Goal: Use online tool/utility: Use online tool/utility

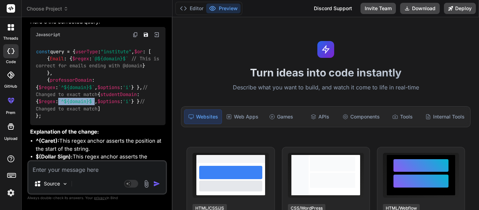
scroll to position [606, 0]
click at [56, 164] on textarea at bounding box center [96, 167] width 137 height 13
paste textarea "module.exports = { apps: [ { name: "readmax", script: "Server.js", env: { NODE_…"
type textarea "module.exports = { apps: [ { name: "readmax", script: "Server.js", env: { NODE_…"
type textarea "x"
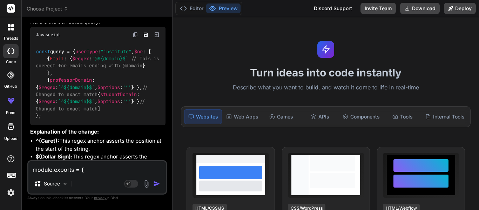
scroll to position [253, 0]
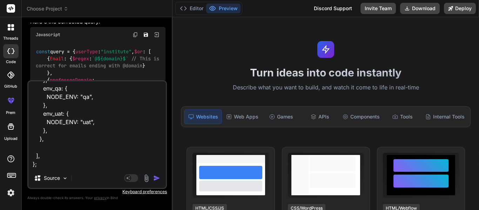
type textarea "module.exports = { apps: [ { name: "readmax", script: "Server.js", env: { NODE_…"
type textarea "x"
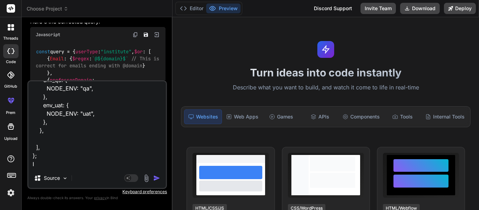
type textarea "module.exports = { apps: [ { name: "readmax", script: "Server.js", env: { NODE_…"
type textarea "x"
type textarea "module.exports = { apps: [ { name: "readmax", script: "Server.js", env: { NODE_…"
type textarea "x"
type textarea "module.exports = { apps: [ { name: "readmax", script: "Server.js", env: { NODE_…"
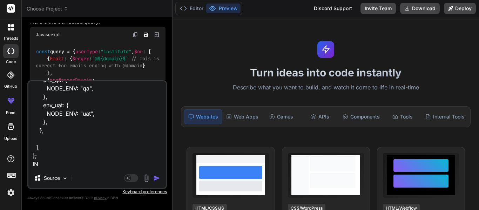
type textarea "x"
type textarea "module.exports = { apps: [ { name: "readmax", script: "Server.js", env: { NODE_…"
type textarea "x"
type textarea "module.exports = { apps: [ { name: "readmax", script: "Server.js", env: { NODE_…"
type textarea "x"
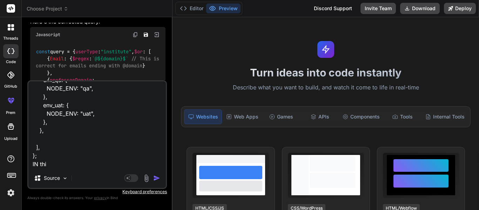
type textarea "module.exports = { apps: [ { name: "readmax", script: "Server.js", env: { NODE_…"
type textarea "x"
type textarea "module.exports = { apps: [ { name: "readmax", script: "Server.js", env: { NODE_…"
type textarea "x"
type textarea "module.exports = { apps: [ { name: "readmax", script: "Server.js", env: { NODE_…"
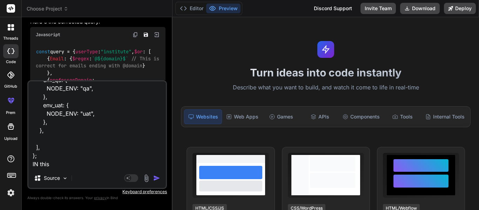
type textarea "x"
type textarea "module.exports = { apps: [ { name: "readmax", script: "Server.js", env: { NODE_…"
type textarea "x"
type textarea "module.exports = { apps: [ { name: "readmax", script: "Server.js", env: { NODE_…"
type textarea "x"
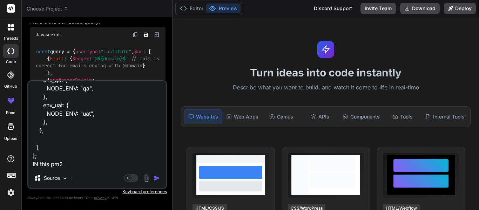
type textarea "module.exports = { apps: [ { name: "readmax", script: "Server.js", env: { NODE_…"
type textarea "x"
type textarea "module.exports = { apps: [ { name: "readmax", script: "Server.js", env: { NODE_…"
type textarea "x"
type textarea "module.exports = { apps: [ { name: "readmax", script: "Server.js", env: { NODE_…"
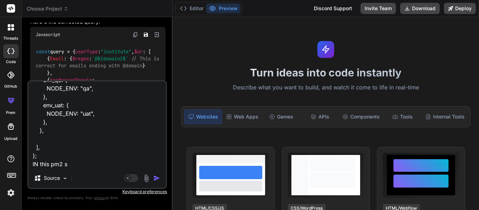
type textarea "x"
type textarea "module.exports = { apps: [ { name: "readmax", script: "Server.js", env: { NODE_…"
type textarea "x"
type textarea "module.exports = { apps: [ { name: "readmax", script: "Server.js", env: { NODE_…"
type textarea "x"
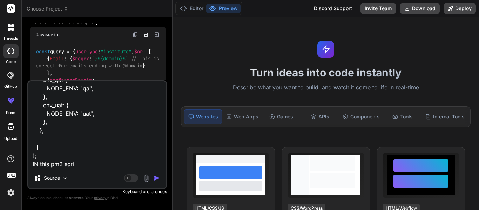
type textarea "module.exports = { apps: [ { name: "readmax", script: "Server.js", env: { NODE_…"
type textarea "x"
type textarea "module.exports = { apps: [ { name: "readmax", script: "Server.js", env: { NODE_…"
type textarea "x"
type textarea "module.exports = { apps: [ { name: "readmax", script: "Server.js", env: { NODE_…"
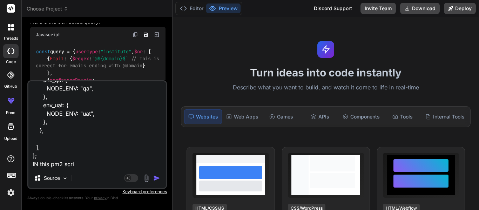
type textarea "x"
type textarea "module.exports = { apps: [ { name: "readmax", script: "Server.js", env: { NODE_…"
type textarea "x"
type textarea "module.exports = { apps: [ { name: "readmax", script: "Server.js", env: { NODE_…"
type textarea "x"
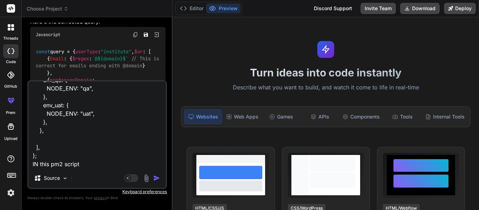
type textarea "module.exports = { apps: [ { name: "readmax", script: "Server.js", env: { NODE_…"
type textarea "x"
type textarea "module.exports = { apps: [ { name: "readmax", script: "Server.js", env: { NODE_…"
type textarea "x"
type textarea "module.exports = { apps: [ { name: "readmax", script: "Server.js", env: { NODE_…"
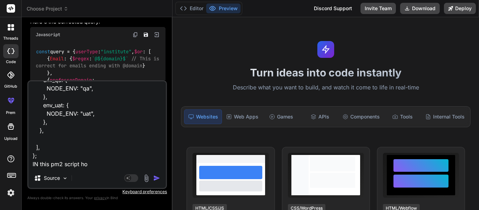
type textarea "x"
type textarea "module.exports = { apps: [ { name: "readmax", script: "Server.js", env: { NODE_…"
type textarea "x"
type textarea "module.exports = { apps: [ { name: "readmax", script: "Server.js", env: { NODE_…"
type textarea "x"
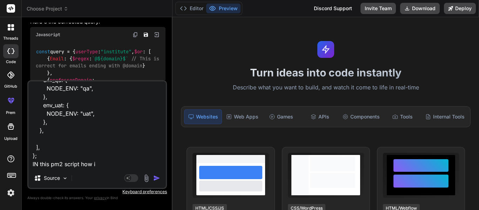
type textarea "module.exports = { apps: [ { name: "readmax", script: "Server.js", env: { NODE_…"
type textarea "x"
type textarea "module.exports = { apps: [ { name: "readmax", script: "Server.js", env: { NODE_…"
type textarea "x"
type textarea "module.exports = { apps: [ { name: "readmax", script: "Server.js", env: { NODE_…"
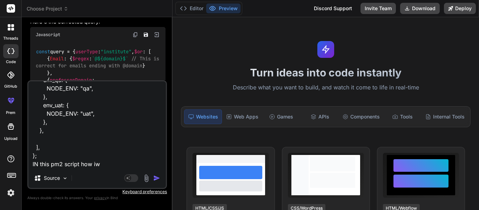
type textarea "x"
type textarea "module.exports = { apps: [ { name: "readmax", script: "Server.js", env: { NODE_…"
type textarea "x"
type textarea "module.exports = { apps: [ { name: "readmax", script: "Server.js", env: { NODE_…"
type textarea "x"
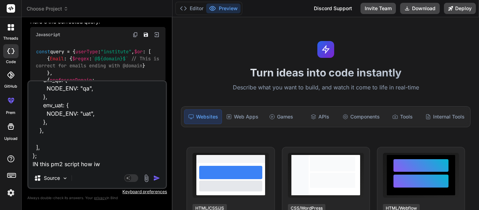
type textarea "module.exports = { apps: [ { name: "readmax", script: "Server.js", env: { NODE_…"
type textarea "x"
type textarea "module.exports = { apps: [ { name: "readmax", script: "Server.js", env: { NODE_…"
type textarea "x"
type textarea "module.exports = { apps: [ { name: "readmax", script: "Server.js", env: { NODE_…"
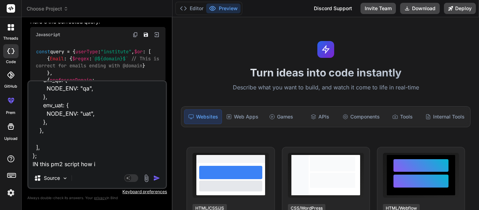
type textarea "x"
type textarea "module.exports = { apps: [ { name: "readmax", script: "Server.js", env: { NODE_…"
type textarea "x"
type textarea "module.exports = { apps: [ { name: "readmax", script: "Server.js", env: { NODE_…"
type textarea "x"
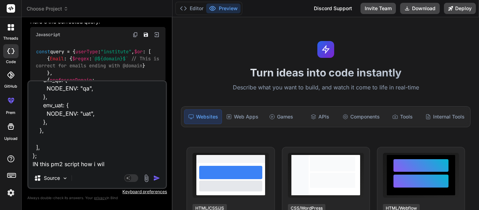
type textarea "module.exports = { apps: [ { name: "readmax", script: "Server.js", env: { NODE_…"
type textarea "x"
type textarea "module.exports = { apps: [ { name: "readmax", script: "Server.js", env: { NODE_…"
type textarea "x"
type textarea "module.exports = { apps: [ { name: "readmax", script: "Server.js", env: { NODE_…"
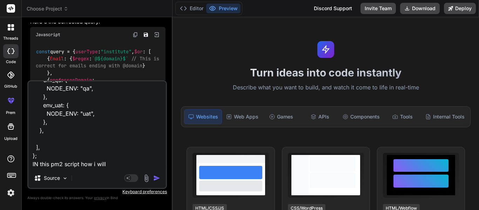
type textarea "x"
type textarea "module.exports = { apps: [ { name: "readmax", script: "Server.js", env: { NODE_…"
type textarea "x"
type textarea "module.exports = { apps: [ { name: "readmax", script: "Server.js", env: { NODE_…"
type textarea "x"
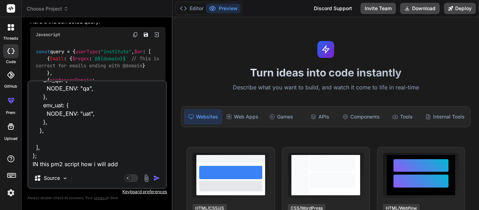
type textarea "module.exports = { apps: [ { name: "readmax", script: "Server.js", env: { NODE_…"
type textarea "x"
type textarea "module.exports = { apps: [ { name: "readmax", script: "Server.js", env: { NODE_…"
type textarea "x"
type textarea "module.exports = { apps: [ { name: "readmax", script: "Server.js", env: { NODE_…"
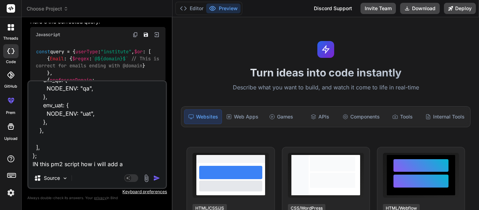
type textarea "x"
type textarea "module.exports = { apps: [ { name: "readmax", script: "Server.js", env: { NODE_…"
type textarea "x"
type textarea "module.exports = { apps: [ { name: "readmax", script: "Server.js", env: { NODE_…"
type textarea "x"
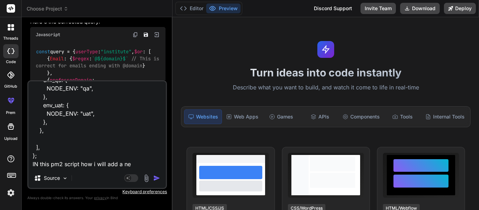
type textarea "module.exports = { apps: [ { name: "readmax", script: "Server.js", env: { NODE_…"
type textarea "x"
type textarea "module.exports = { apps: [ { name: "readmax", script: "Server.js", env: { NODE_…"
type textarea "x"
type textarea "module.exports = { apps: [ { name: "readmax", script: "Server.js", env: { NODE_…"
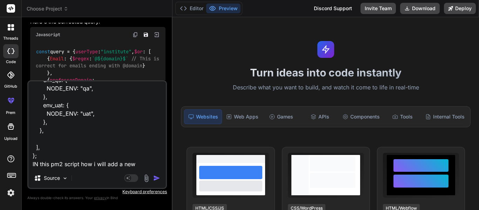
type textarea "x"
type textarea "module.exports = { apps: [ { name: "readmax", script: "Server.js", env: { NODE_…"
type textarea "x"
type textarea "module.exports = { apps: [ { name: "readmax", script: "Server.js", env: { NODE_…"
type textarea "x"
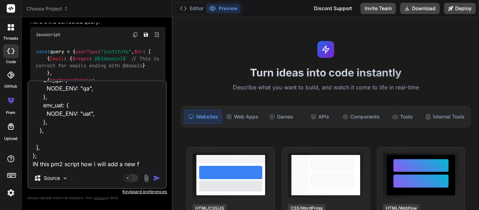
type textarea "module.exports = { apps: [ { name: "readmax", script: "Server.js", env: { NODE_…"
type textarea "x"
type textarea "module.exports = { apps: [ { name: "readmax", script: "Server.js", env: { NODE_…"
type textarea "x"
type textarea "module.exports = { apps: [ { name: "readmax", script: "Server.js", env: { NODE_…"
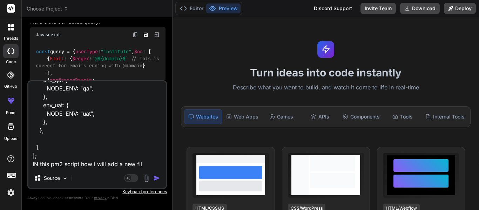
type textarea "x"
type textarea "module.exports = { apps: [ { name: "readmax", script: "Server.js", env: { NODE_…"
type textarea "x"
type textarea "module.exports = { apps: [ { name: "readmax", script: "Server.js", env: { NODE_…"
type textarea "x"
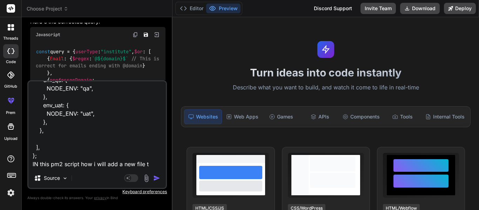
type textarea "module.exports = { apps: [ { name: "readmax", script: "Server.js", env: { NODE_…"
type textarea "x"
type textarea "module.exports = { apps: [ { name: "readmax", script: "Server.js", env: { NODE_…"
type textarea "x"
type textarea "module.exports = { apps: [ { name: "readmax", script: "Server.js", env: { NODE_…"
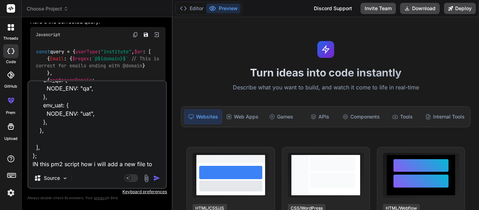
type textarea "x"
type textarea "module.exports = { apps: [ { name: "readmax", script: "Server.js", env: { NODE_…"
type textarea "x"
type textarea "module.exports = { apps: [ { name: "readmax", script: "Server.js", env: { NODE_…"
type textarea "x"
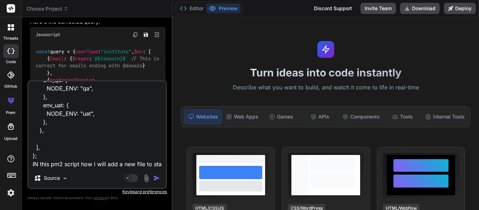
scroll to position [262, 0]
type textarea "module.exports = { apps: [ { name: "readmax", script: "Server.js", env: { NODE_…"
type textarea "x"
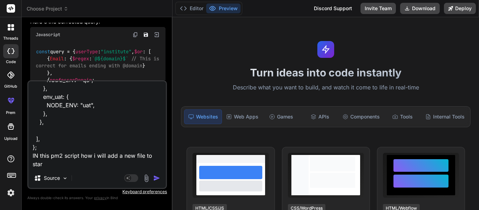
type textarea "module.exports = { apps: [ { name: "readmax", script: "Server.js", env: { NODE_…"
type textarea "x"
type textarea "module.exports = { apps: [ { name: "readmax", script: "Server.js", env: { NODE_…"
type textarea "x"
type textarea "module.exports = { apps: [ { name: "readmax", script: "Server.js", env: { NODE_…"
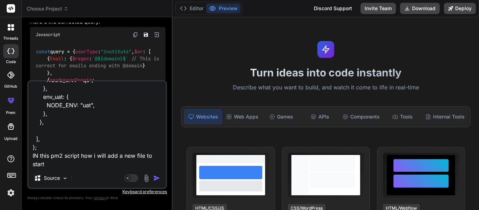
type textarea "x"
type textarea "module.exports = { apps: [ { name: "readmax", script: "Server.js", env: { NODE_…"
type textarea "x"
type textarea "module.exports = { apps: [ { name: "readmax", script: "Server.js", env: { NODE_…"
type textarea "x"
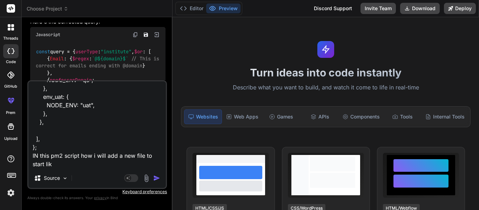
type textarea "module.exports = { apps: [ { name: "readmax", script: "Server.js", env: { NODE_…"
type textarea "x"
type textarea "module.exports = { apps: [ { name: "readmax", script: "Server.js", env: { NODE_…"
type textarea "x"
type textarea "module.exports = { apps: [ { name: "readmax", script: "Server.js", env: { NODE_…"
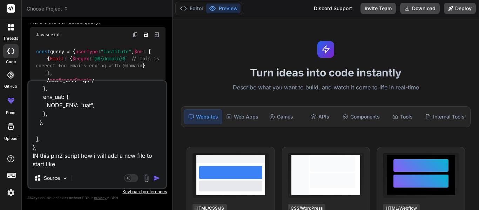
type textarea "x"
type textarea "module.exports = { apps: [ { name: "readmax", script: "Server.js", env: { NODE_…"
type textarea "x"
type textarea "module.exports = { apps: [ { name: "readmax", script: "Server.js", env: { NODE_…"
type textarea "x"
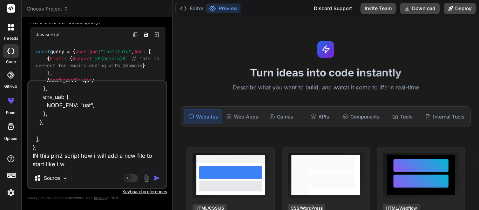
type textarea "module.exports = { apps: [ { name: "readmax", script: "Server.js", env: { NODE_…"
type textarea "x"
type textarea "module.exports = { apps: [ { name: "readmax", script: "Server.js", env: { NODE_…"
type textarea "x"
type textarea "module.exports = { apps: [ { name: "readmax", script: "Server.js", env: { NODE_…"
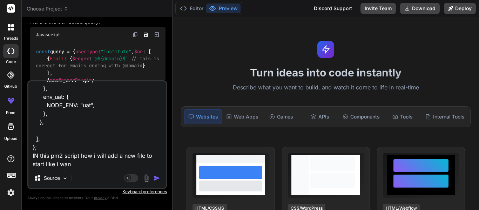
type textarea "x"
type textarea "module.exports = { apps: [ { name: "readmax", script: "Server.js", env: { NODE_…"
type textarea "x"
type textarea "module.exports = { apps: [ { name: "readmax", script: "Server.js", env: { NODE_…"
type textarea "x"
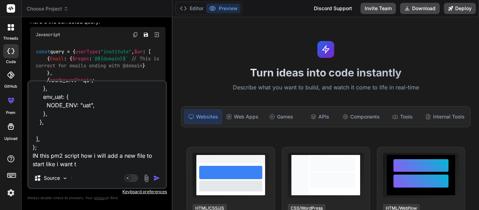
type textarea "module.exports = { apps: [ { name: "readmax", script: "Server.js", env: { NODE_…"
type textarea "x"
type textarea "module.exports = { apps: [ { name: "readmax", script: "Server.js", env: { NODE_…"
type textarea "x"
type textarea "module.exports = { apps: [ { name: "readmax", script: "Server.js", env: { NODE_…"
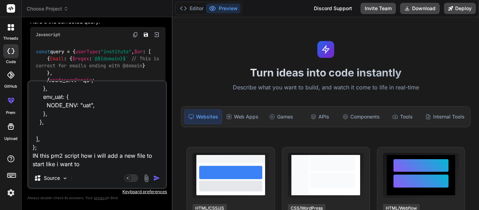
type textarea "x"
type textarea "module.exports = { apps: [ { name: "readmax", script: "Server.js", env: { NODE_…"
type textarea "x"
type textarea "module.exports = { apps: [ { name: "readmax", script: "Server.js", env: { NODE_…"
type textarea "x"
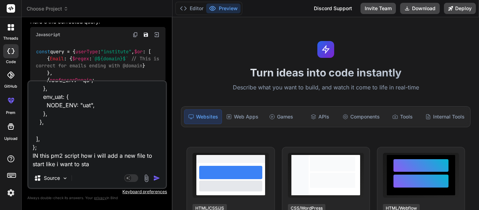
type textarea "module.exports = { apps: [ { name: "readmax", script: "Server.js", env: { NODE_…"
type textarea "x"
type textarea "module.exports = { apps: [ { name: "readmax", script: "Server.js", env: { NODE_…"
type textarea "x"
type textarea "module.exports = { apps: [ { name: "readmax", script: "Server.js", env: { NODE_…"
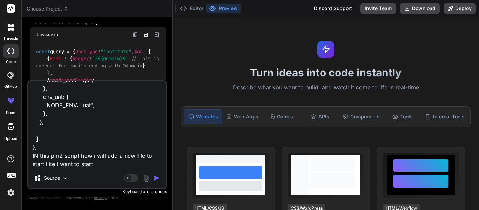
type textarea "x"
type textarea "module.exports = { apps: [ { name: "readmax", script: "Server.js", env: { NODE_…"
type textarea "x"
type textarea "module.exports = { apps: [ { name: "readmax", script: "Server.js", env: { NODE_…"
type textarea "x"
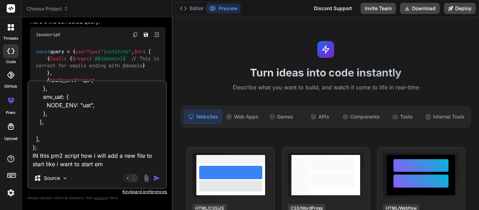
type textarea "module.exports = { apps: [ { name: "readmax", script: "Server.js", env: { NODE_…"
type textarea "x"
type textarea "module.exports = { apps: [ { name: "readmax", script: "Server.js", env: { NODE_…"
type textarea "x"
type textarea "module.exports = { apps: [ { name: "readmax", script: "Server.js", env: { NODE_…"
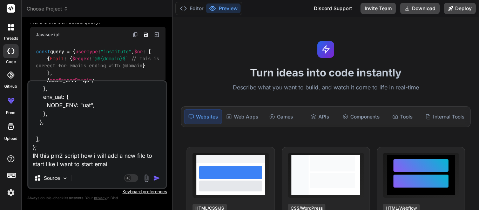
type textarea "x"
type textarea "module.exports = { apps: [ { name: "readmax", script: "Server.js", env: { NODE_…"
type textarea "x"
type textarea "module.exports = { apps: [ { name: "readmax", script: "Server.js", env: { NODE_…"
type textarea "x"
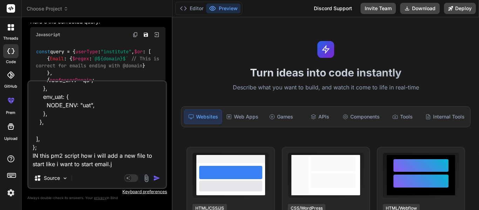
type textarea "module.exports = { apps: [ { name: "readmax", script: "Server.js", env: { NODE_…"
type textarea "x"
type textarea "module.exports = { apps: [ { name: "readmax", script: "Server.js", env: { NODE_…"
type textarea "x"
type textarea "module.exports = { apps: [ { name: "readmax", script: "Server.js", env: { NODE_…"
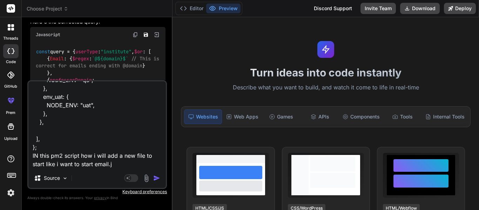
type textarea "x"
type textarea "module.exports = { apps: [ { name: "readmax", script: "Server.js", env: { NODE_…"
type textarea "x"
type textarea "module.exports = { apps: [ { name: "readmax", script: "Server.js", env: { NODE_…"
type textarea "x"
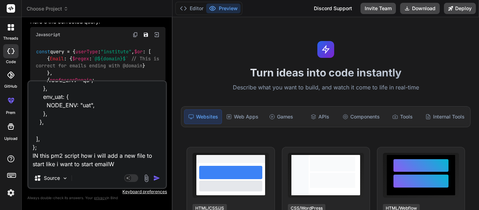
type textarea "module.exports = { apps: [ { name: "readmax", script: "Server.js", env: { NODE_…"
type textarea "x"
type textarea "module.exports = { apps: [ { name: "readmax", script: "Server.js", env: { NODE_…"
type textarea "x"
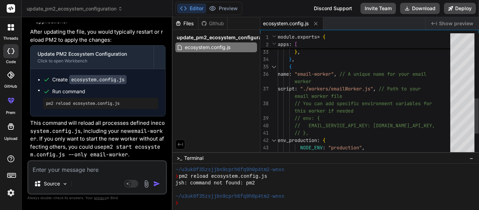
scroll to position [0, 0]
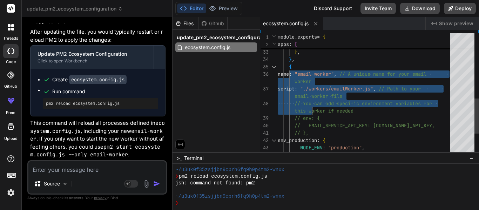
drag, startPoint x: 288, startPoint y: 69, endPoint x: 311, endPoint y: 107, distance: 45.0
click at [311, 107] on div "{ name : "email-worker" , // A unique name for your email worker script : "./wo…" at bounding box center [366, 18] width 177 height 427
drag, startPoint x: 288, startPoint y: 67, endPoint x: 298, endPoint y: 100, distance: 34.7
click at [298, 100] on div "{ name : "email-worker" , // A unique name for your email worker script : "./wo…" at bounding box center [366, 18] width 177 height 427
click at [292, 70] on div "{ name : "email-worker" , // A unique name for your email worker script : "./wo…" at bounding box center [366, 18] width 177 height 427
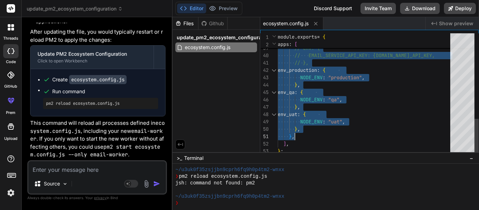
drag, startPoint x: 289, startPoint y: 65, endPoint x: 303, endPoint y: 136, distance: 72.9
click at [45, 169] on textarea at bounding box center [96, 167] width 137 height 13
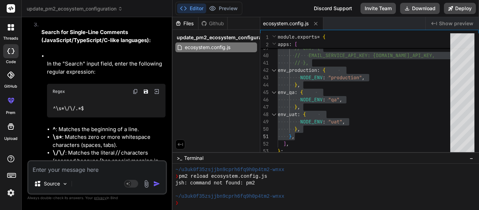
scroll to position [1144, 0]
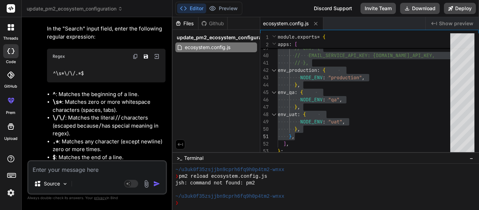
click at [134, 59] on img at bounding box center [136, 57] width 6 height 6
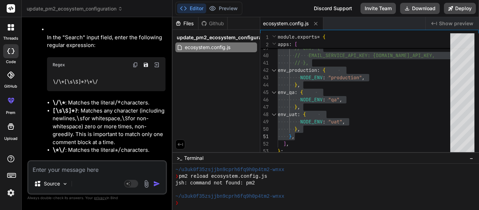
scroll to position [1425, 0]
